Goal: Task Accomplishment & Management: Use online tool/utility

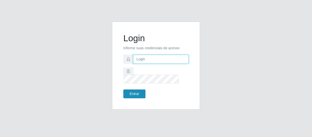
type input "[EMAIL_ADDRESS][DOMAIN_NAME]"
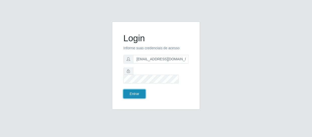
click at [134, 90] on button "Entrar" at bounding box center [134, 93] width 22 height 9
click at [134, 89] on button "Entrar" at bounding box center [134, 93] width 22 height 9
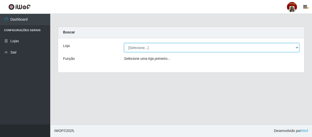
click at [296, 46] on select "[Selecione...] Mar Vermelho - Loja 04" at bounding box center [211, 47] width 175 height 9
select select "251"
click at [124, 43] on select "[Selecione...] Mar Vermelho - Loja 04" at bounding box center [211, 47] width 175 height 9
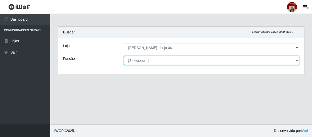
click at [295, 59] on select "[Selecione...] ASG ASG + ASG ++ Auxiliar de Depósito Auxiliar de Depósito + Aux…" at bounding box center [211, 60] width 175 height 9
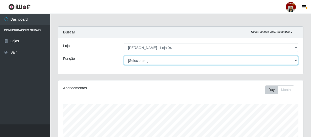
scroll to position [104, 245]
click at [124, 56] on select "[Selecione...] ASG ASG + ASG ++ Auxiliar de Depósito Auxiliar de Depósito + Aux…" at bounding box center [211, 60] width 174 height 9
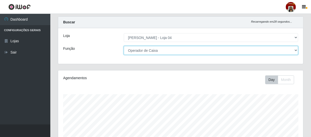
scroll to position [0, 0]
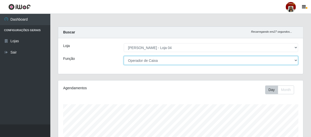
click at [296, 61] on select "[Selecione...] ASG ASG + ASG ++ Auxiliar de Depósito Auxiliar de Depósito + Aux…" at bounding box center [211, 60] width 174 height 9
click at [124, 56] on select "[Selecione...] ASG ASG + ASG ++ Auxiliar de Depósito Auxiliar de Depósito + Aux…" at bounding box center [211, 60] width 174 height 9
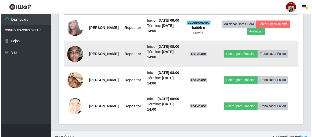
scroll to position [228, 0]
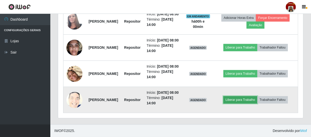
click at [241, 102] on button "Liberar para Trabalho" at bounding box center [240, 99] width 34 height 7
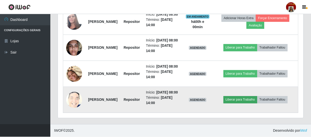
scroll to position [104, 243]
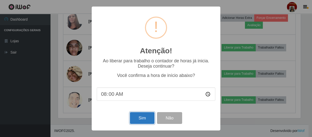
click at [137, 118] on button "Sim" at bounding box center [142, 118] width 24 height 12
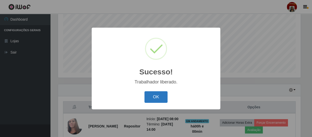
click at [150, 98] on button "OK" at bounding box center [156, 97] width 23 height 12
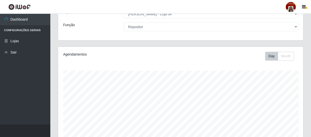
scroll to position [0, 0]
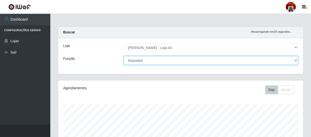
click at [295, 60] on select "[Selecione...] ASG ASG + ASG ++ Auxiliar de Depósito Auxiliar de Depósito + Aux…" at bounding box center [211, 60] width 174 height 9
select select "22"
click at [124, 56] on select "[Selecione...] ASG ASG + ASG ++ Auxiliar de Depósito Auxiliar de Depósito + Aux…" at bounding box center [211, 60] width 174 height 9
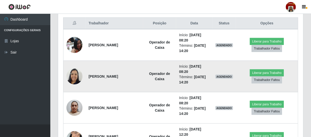
scroll to position [206, 0]
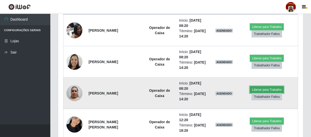
click at [260, 89] on button "Liberar para Trabalho" at bounding box center [267, 89] width 34 height 7
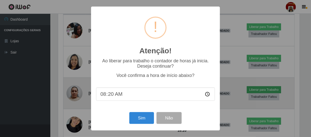
scroll to position [104, 243]
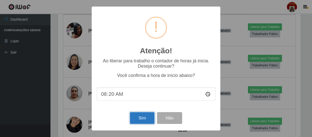
click at [144, 118] on button "Sim" at bounding box center [142, 118] width 24 height 12
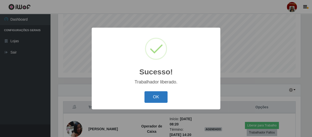
click at [162, 93] on button "OK" at bounding box center [156, 97] width 23 height 12
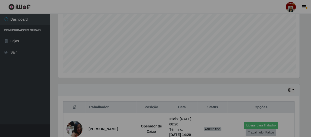
scroll to position [104, 245]
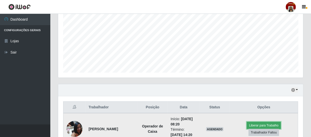
click at [266, 126] on button "Liberar para Trabalho" at bounding box center [264, 125] width 34 height 7
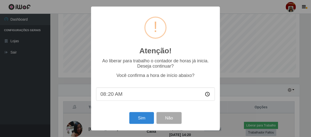
scroll to position [104, 243]
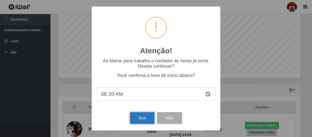
click at [137, 121] on button "Sim" at bounding box center [142, 118] width 24 height 12
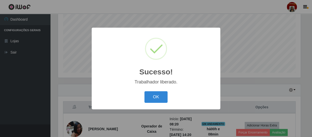
click at [156, 104] on div "OK Cancel" at bounding box center [156, 97] width 119 height 14
drag, startPoint x: 150, startPoint y: 101, endPoint x: 148, endPoint y: 96, distance: 5.2
click at [149, 98] on button "OK" at bounding box center [156, 97] width 23 height 12
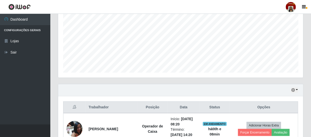
scroll to position [104, 245]
